Goal: Find specific page/section: Find specific page/section

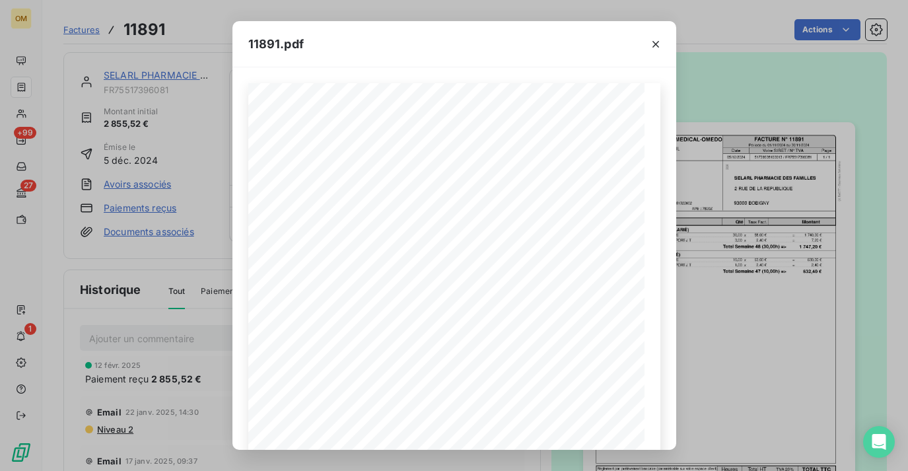
scroll to position [18, 0]
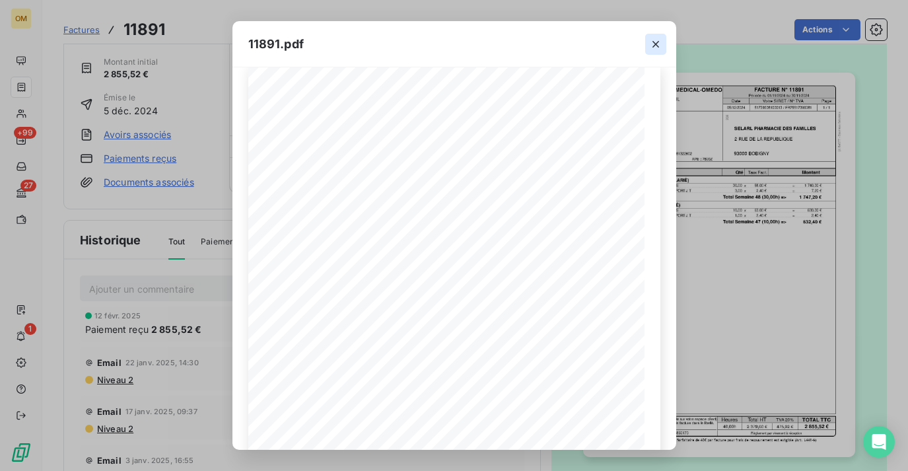
click at [658, 38] on icon "button" at bounding box center [655, 44] width 13 height 13
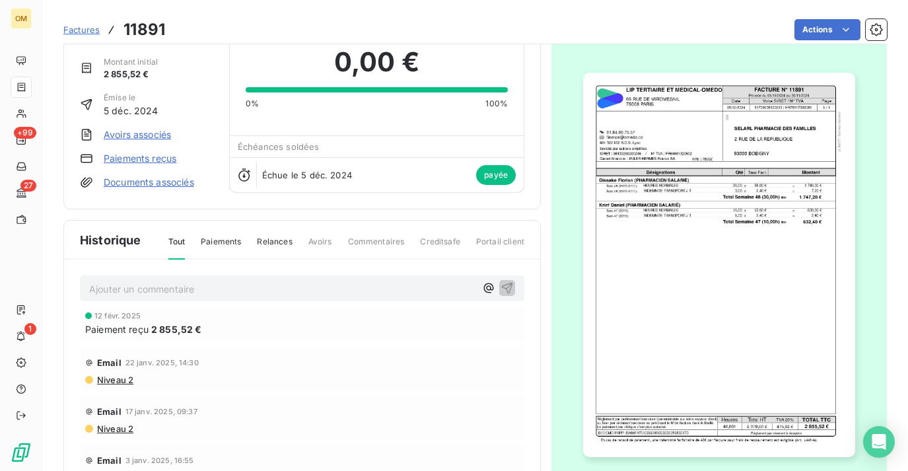
scroll to position [0, 0]
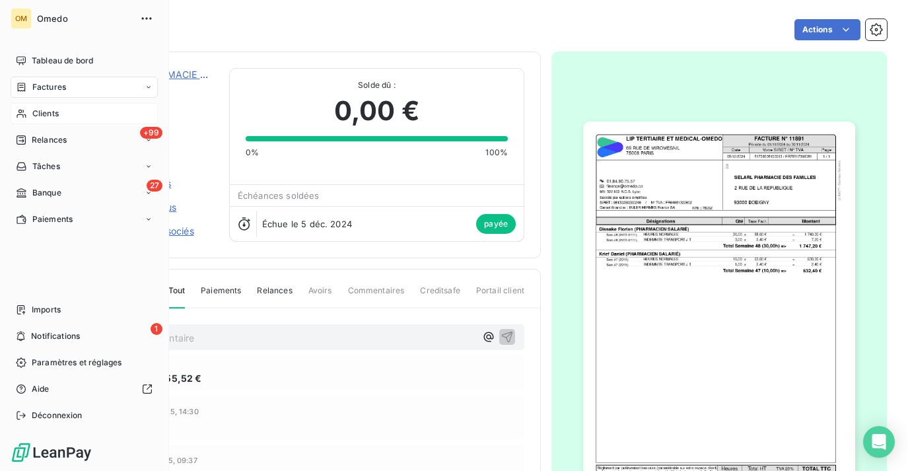
click at [56, 110] on span "Clients" at bounding box center [45, 114] width 26 height 12
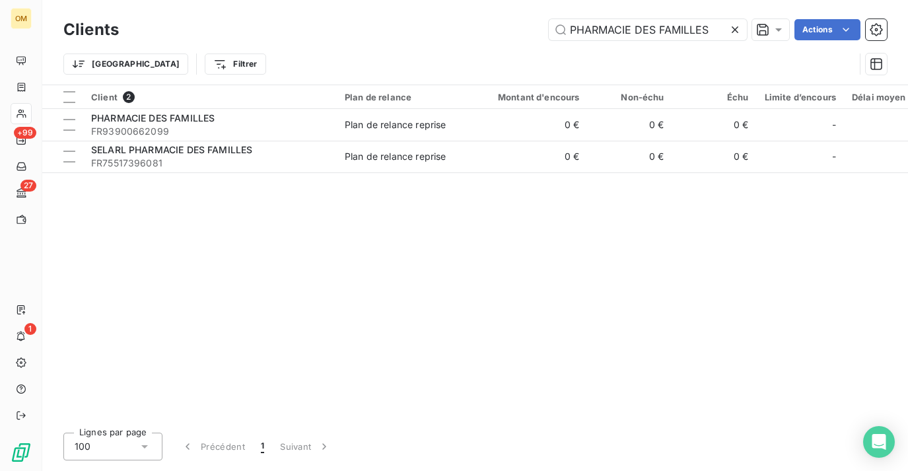
click at [733, 30] on icon at bounding box center [734, 29] width 7 height 7
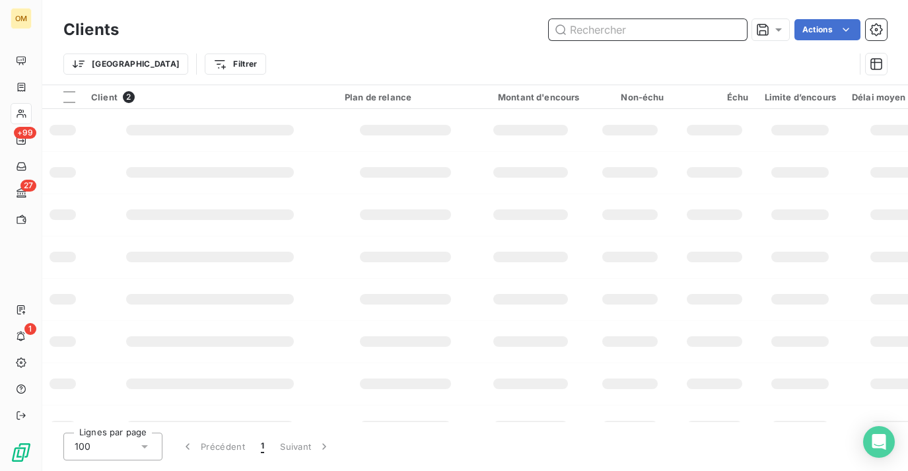
click at [675, 28] on input "text" at bounding box center [647, 29] width 198 height 21
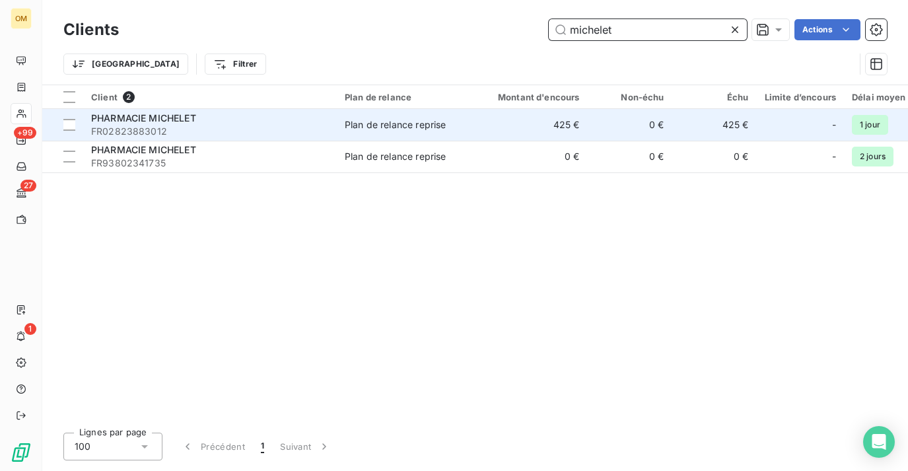
type input "michelet"
click at [436, 134] on td "Plan de relance reprise" at bounding box center [405, 125] width 137 height 32
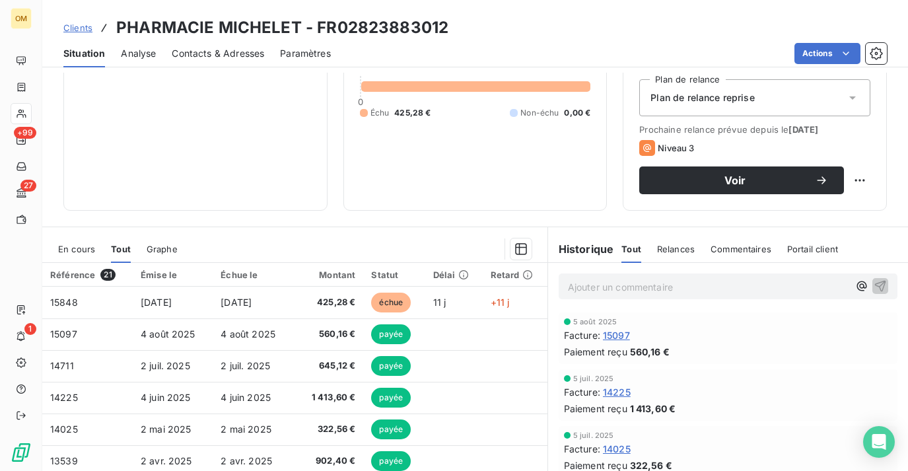
scroll to position [178, 0]
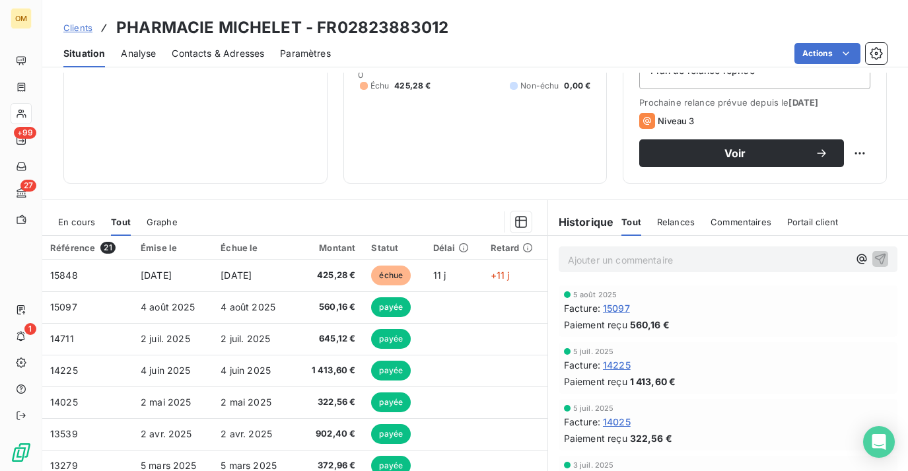
click at [624, 364] on span "14225" at bounding box center [617, 365] width 28 height 14
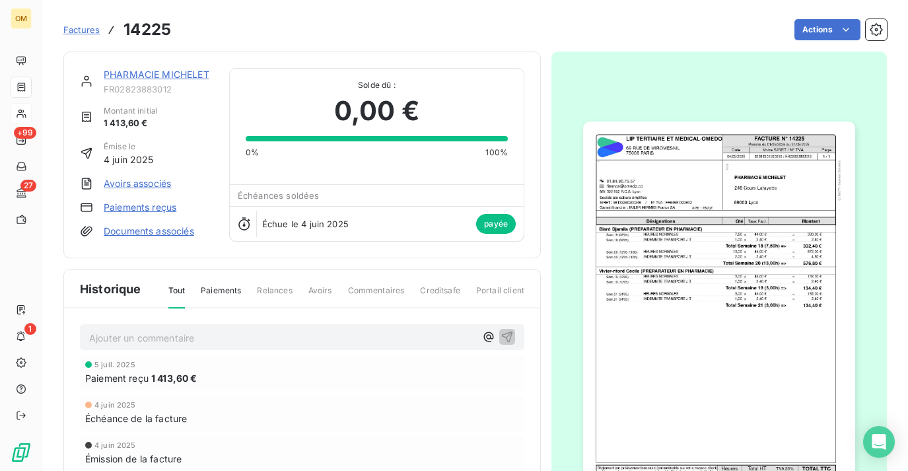
click at [697, 268] on img "button" at bounding box center [718, 312] width 271 height 383
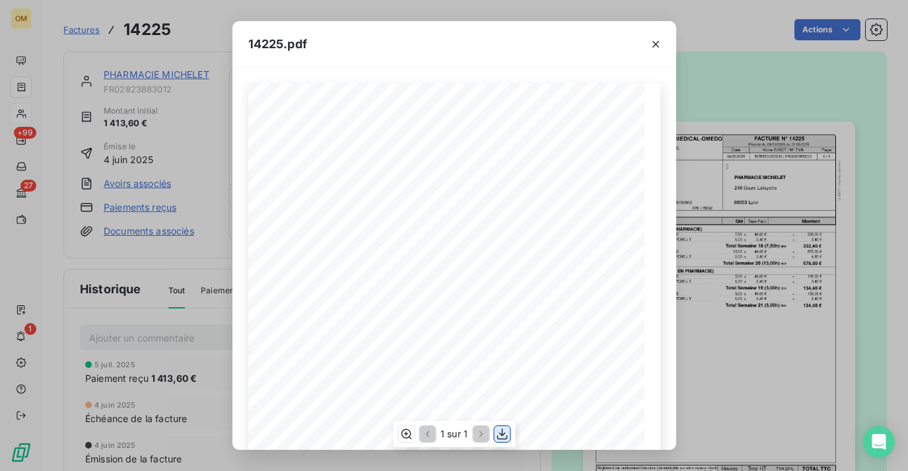
click at [504, 428] on icon "button" at bounding box center [501, 433] width 13 height 13
